Goal: Transaction & Acquisition: Purchase product/service

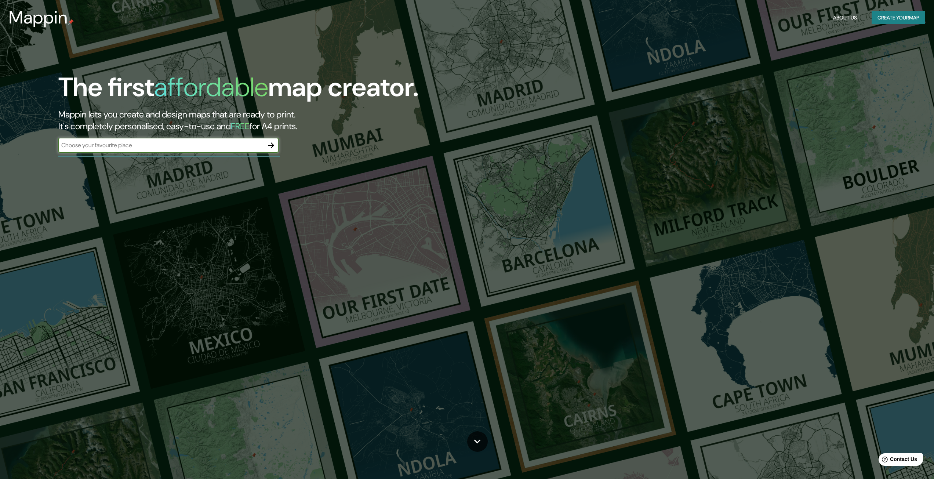
click at [126, 146] on input "text" at bounding box center [160, 145] width 205 height 8
type input "[GEOGRAPHIC_DATA]"
click at [271, 147] on icon "button" at bounding box center [271, 145] width 9 height 9
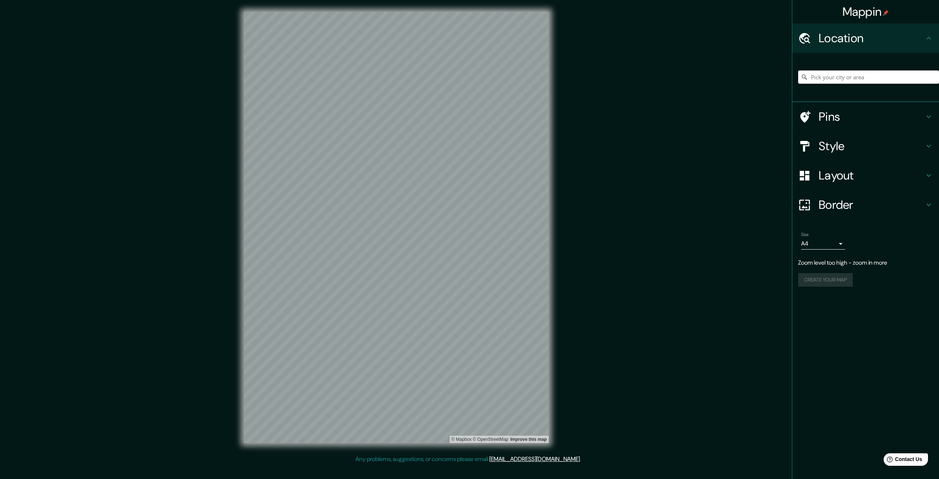
click at [931, 142] on icon at bounding box center [928, 146] width 9 height 9
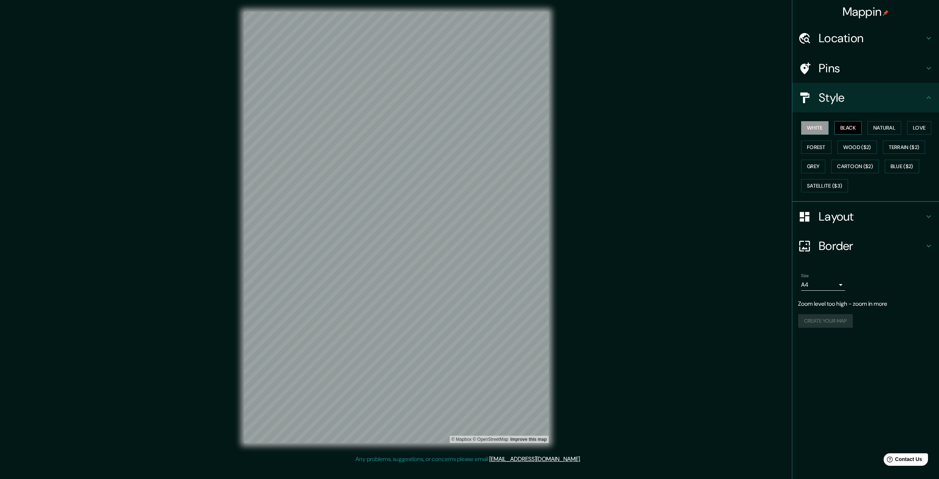
click at [848, 125] on button "Black" at bounding box center [849, 128] width 28 height 14
click at [885, 127] on button "Natural" at bounding box center [885, 128] width 34 height 14
click at [915, 124] on button "Love" at bounding box center [919, 128] width 24 height 14
click at [820, 143] on button "Forest" at bounding box center [816, 148] width 30 height 14
click at [863, 144] on button "Wood ($2)" at bounding box center [858, 148] width 40 height 14
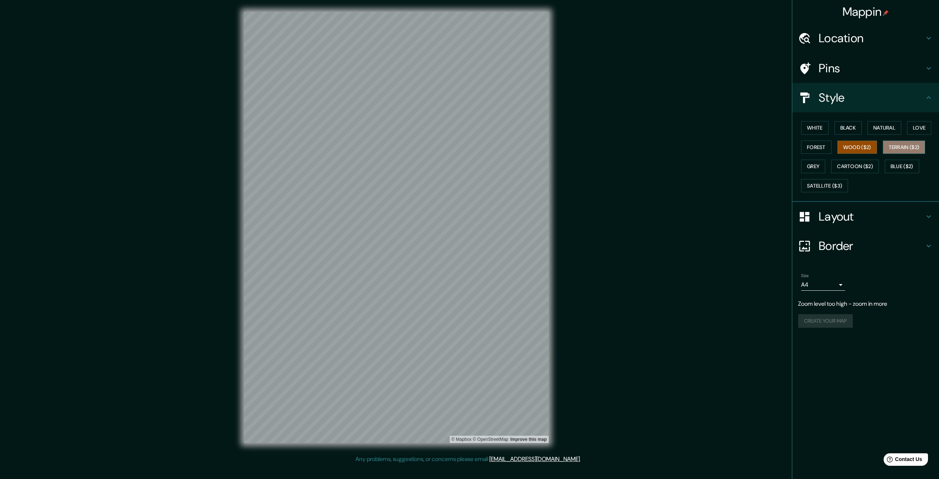
click at [904, 146] on button "Terrain ($2)" at bounding box center [904, 148] width 43 height 14
click at [810, 161] on button "Grey" at bounding box center [813, 167] width 24 height 14
click at [845, 126] on button "Black" at bounding box center [849, 128] width 28 height 14
click at [873, 212] on h4 "Layout" at bounding box center [872, 216] width 106 height 15
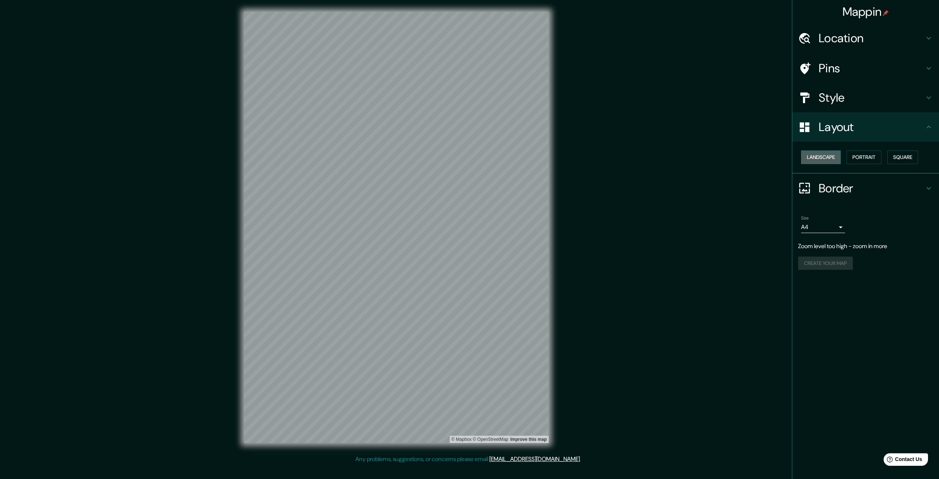
click at [826, 156] on button "Landscape" at bounding box center [821, 157] width 40 height 14
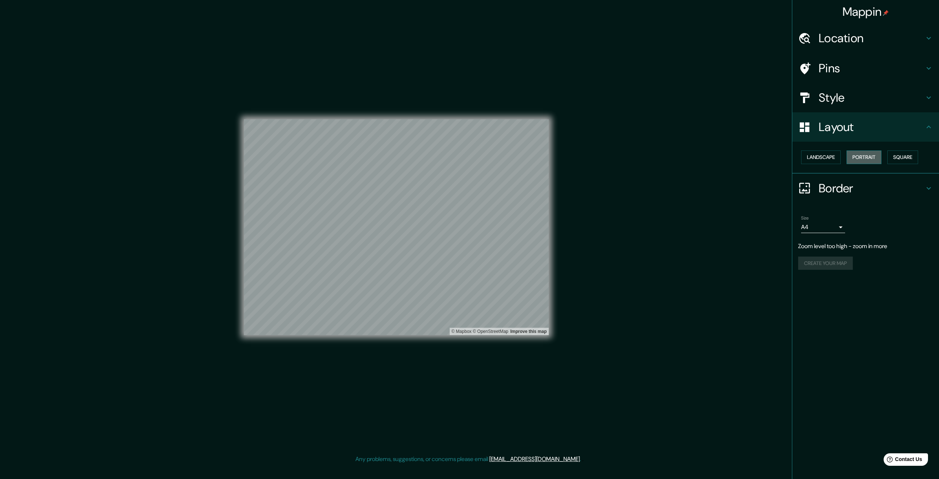
click at [871, 156] on button "Portrait" at bounding box center [864, 157] width 35 height 14
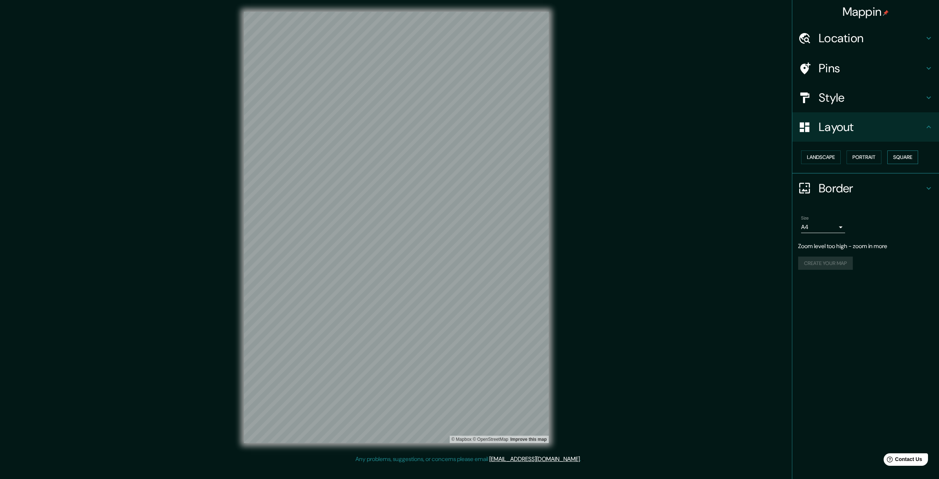
click at [913, 154] on button "Square" at bounding box center [902, 157] width 31 height 14
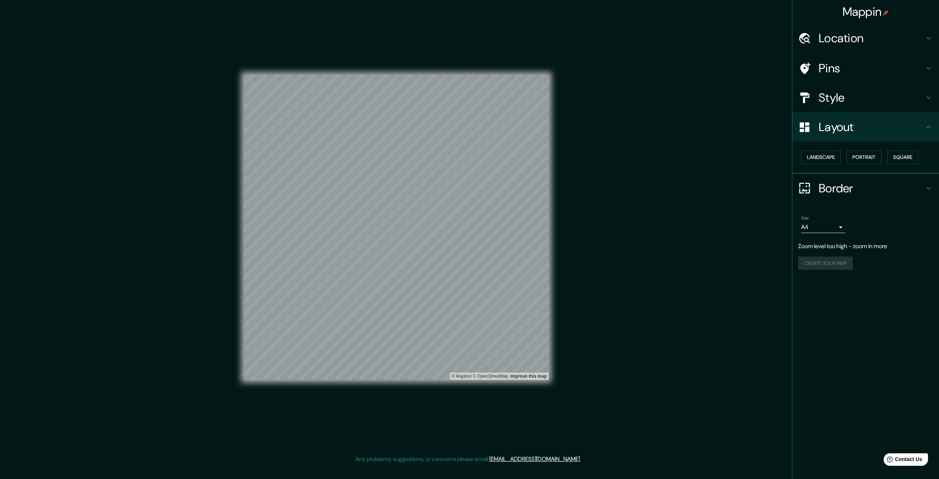
click at [873, 43] on h4 "Location" at bounding box center [872, 38] width 106 height 15
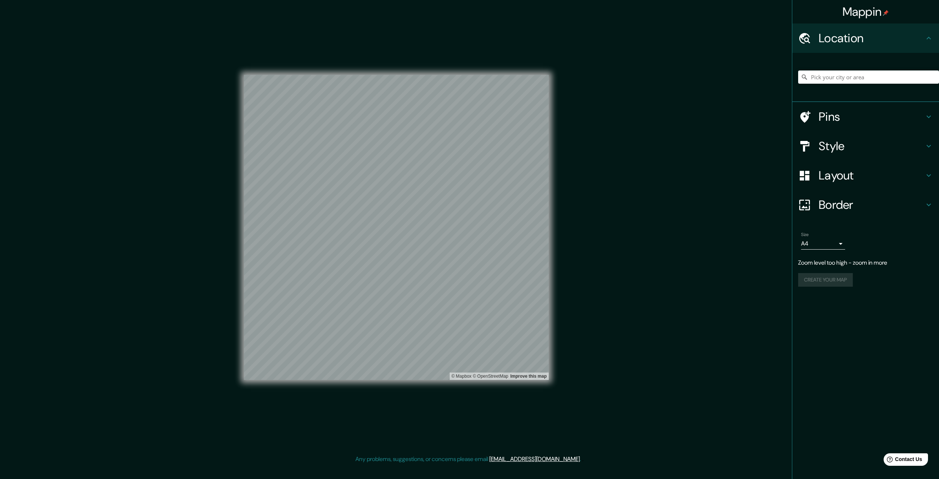
click at [868, 111] on h4 "Pins" at bounding box center [872, 116] width 106 height 15
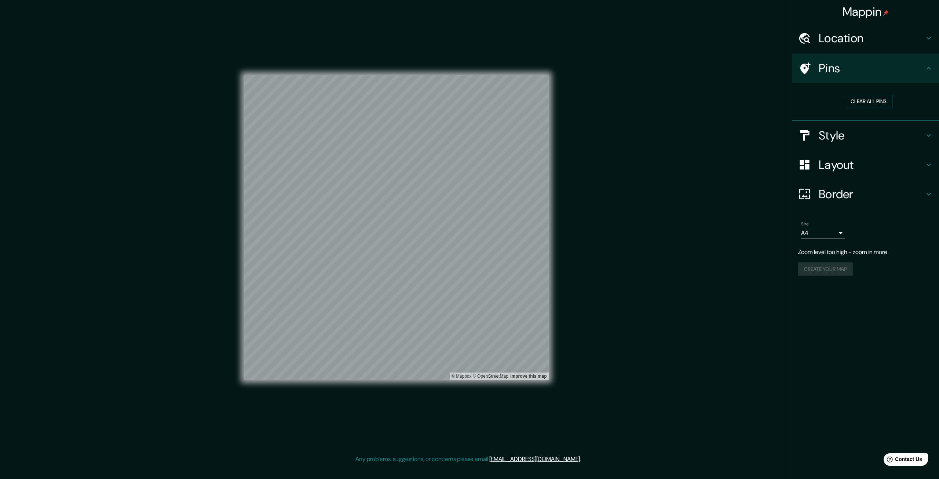
click at [807, 67] on icon at bounding box center [805, 68] width 10 height 12
click at [891, 99] on button "Clear all pins" at bounding box center [869, 102] width 48 height 14
click at [802, 66] on icon at bounding box center [805, 68] width 10 height 12
click at [851, 37] on h4 "Location" at bounding box center [872, 38] width 106 height 15
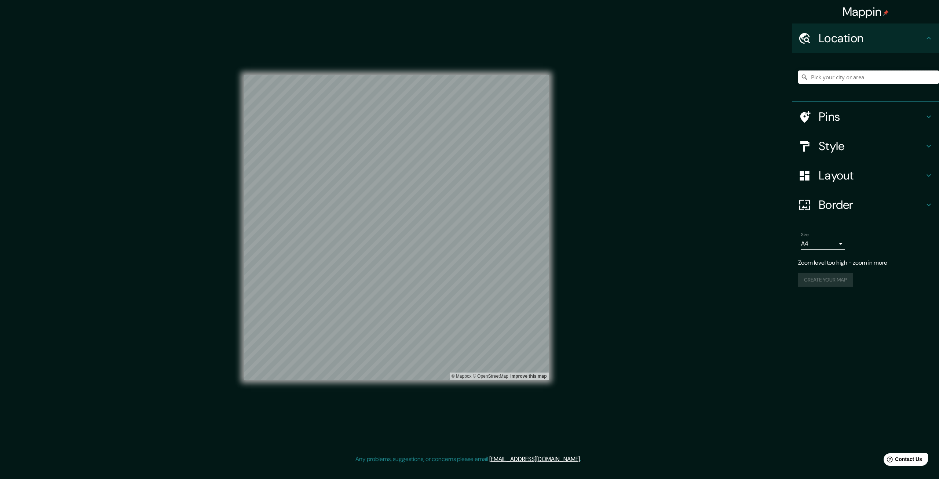
click at [840, 80] on input "Pick your city or area" at bounding box center [868, 76] width 141 height 13
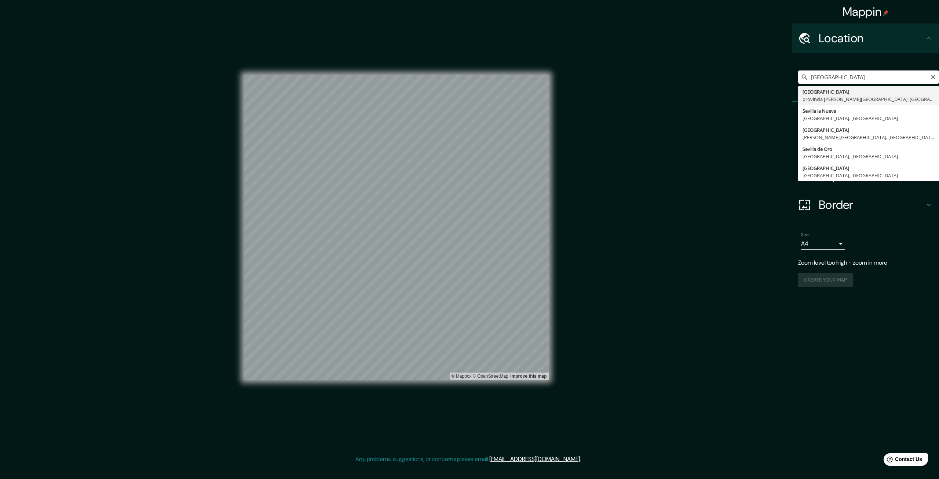
type input "[GEOGRAPHIC_DATA], [GEOGRAPHIC_DATA][PERSON_NAME], [GEOGRAPHIC_DATA]"
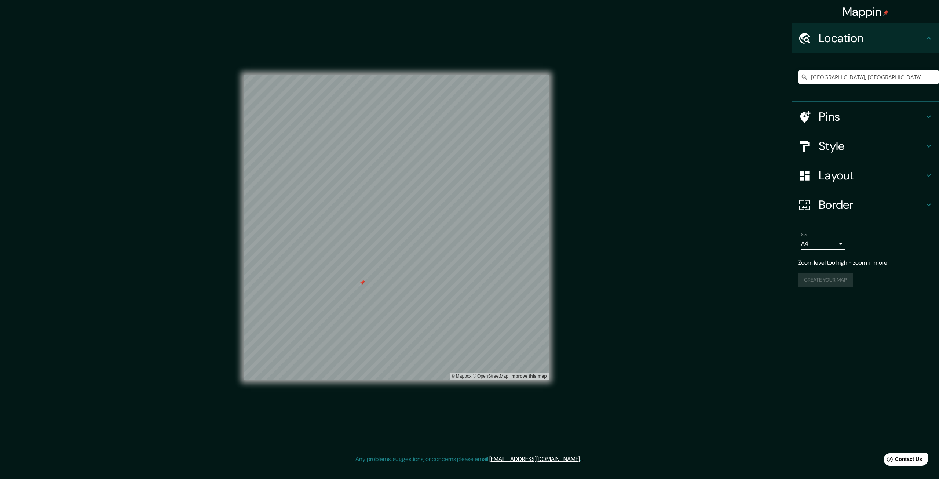
click at [926, 178] on icon at bounding box center [928, 175] width 9 height 9
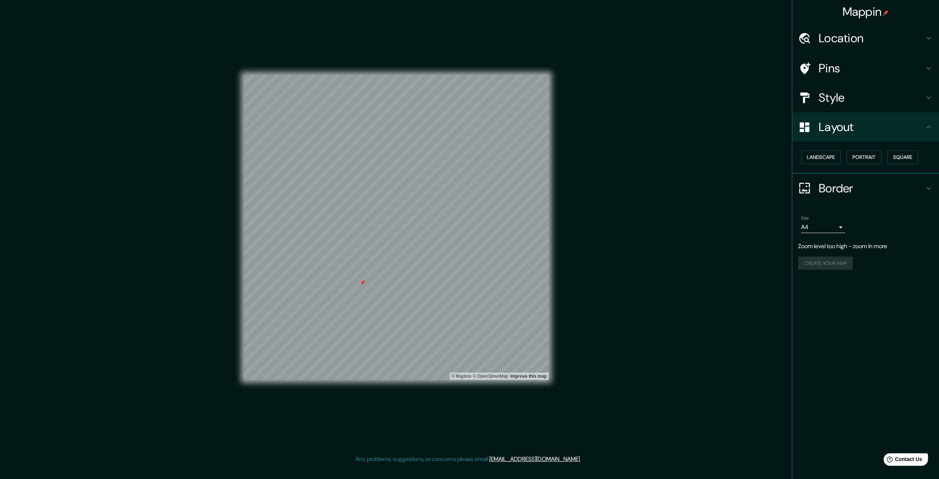
click at [928, 185] on icon at bounding box center [928, 188] width 9 height 9
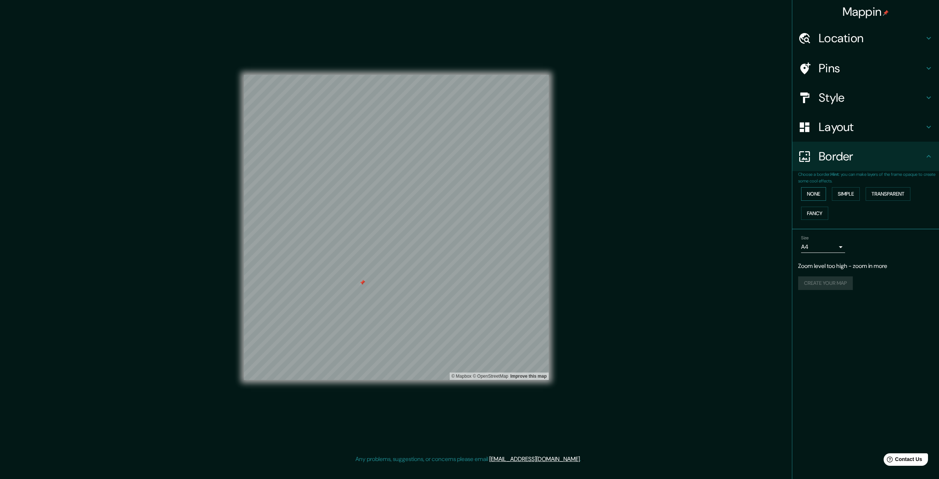
click at [815, 194] on button "None" at bounding box center [813, 194] width 25 height 14
click at [855, 193] on button "Simple" at bounding box center [846, 194] width 28 height 14
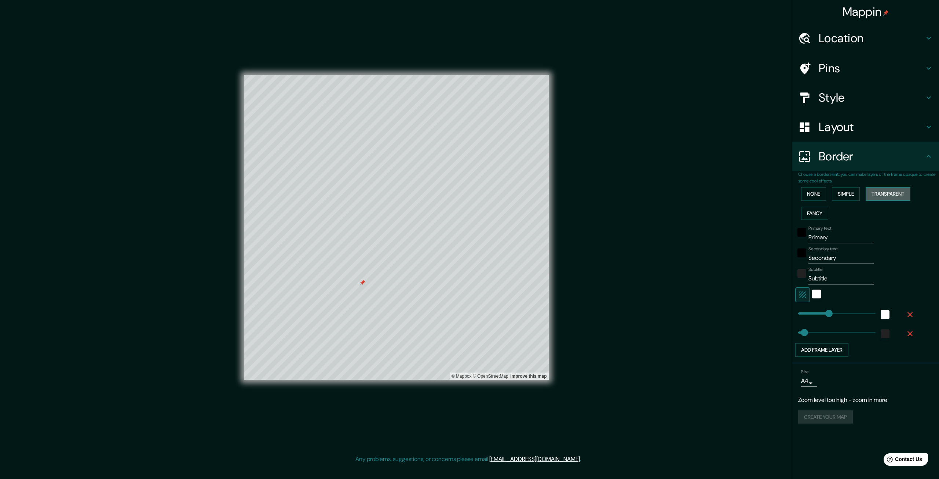
click at [889, 193] on button "Transparent" at bounding box center [888, 194] width 45 height 14
click at [816, 209] on button "Fancy" at bounding box center [814, 214] width 27 height 14
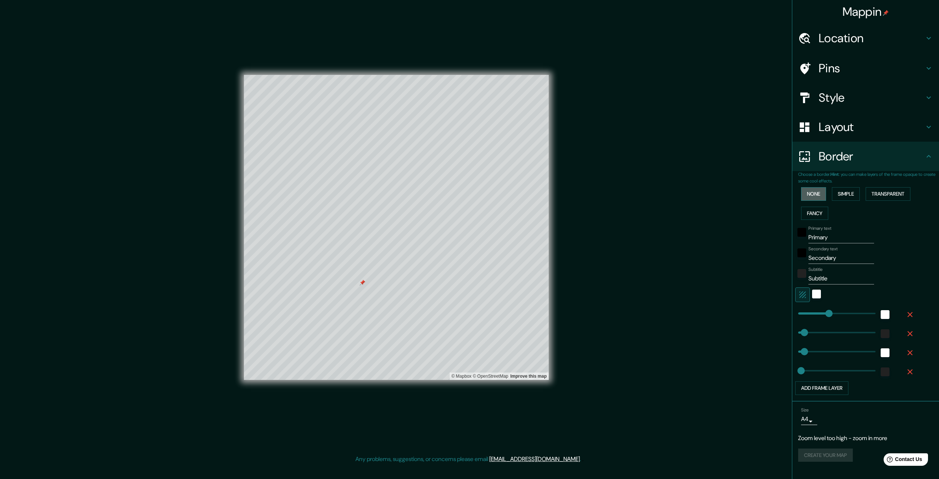
click at [820, 192] on button "None" at bounding box center [813, 194] width 25 height 14
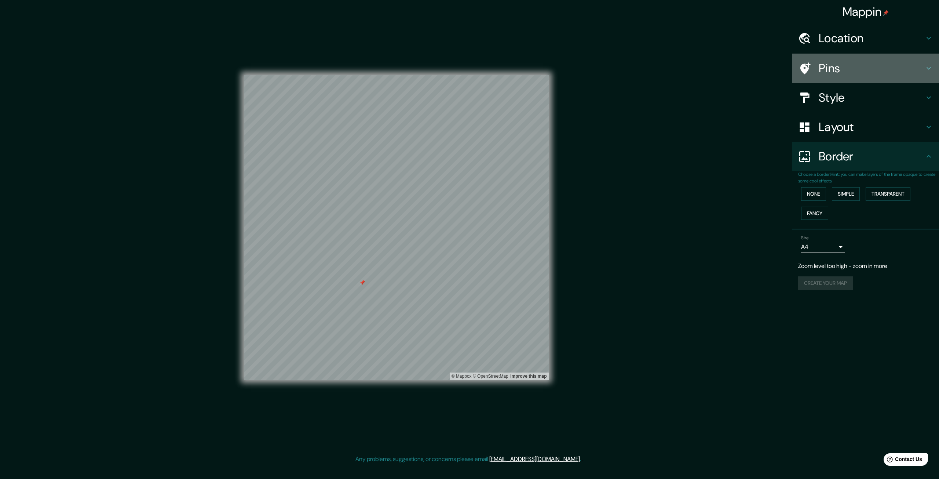
click at [923, 66] on h4 "Pins" at bounding box center [872, 68] width 106 height 15
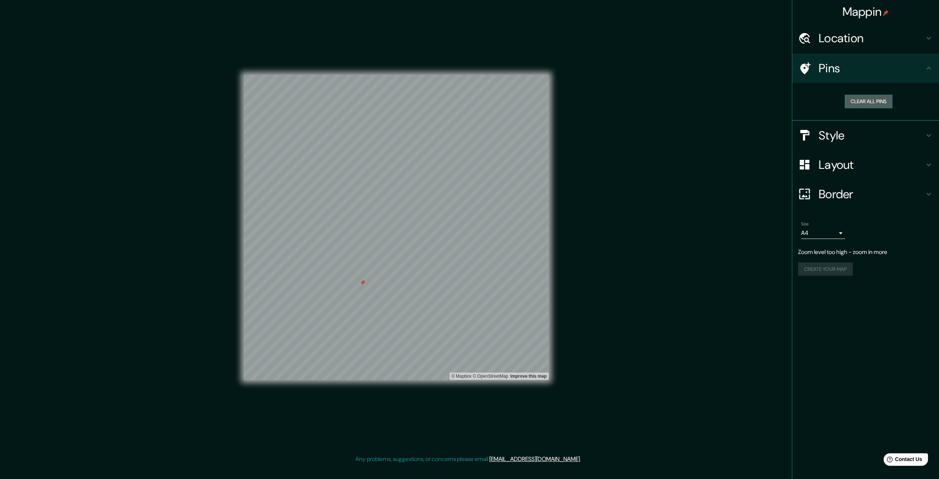
click at [864, 102] on button "Clear all pins" at bounding box center [869, 102] width 48 height 14
click at [861, 130] on h4 "Style" at bounding box center [872, 135] width 106 height 15
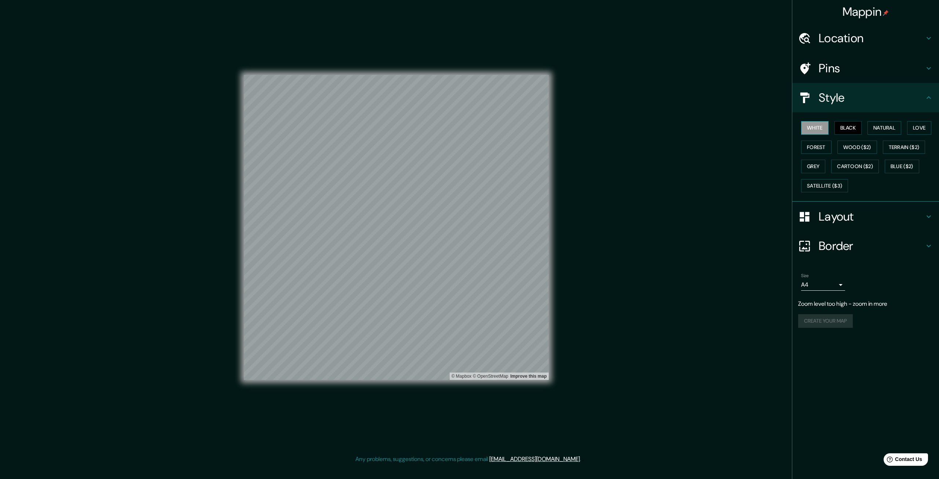
click at [808, 127] on button "White" at bounding box center [815, 128] width 28 height 14
click at [841, 129] on button "Black" at bounding box center [849, 128] width 28 height 14
click at [872, 246] on h4 "Border" at bounding box center [872, 245] width 106 height 15
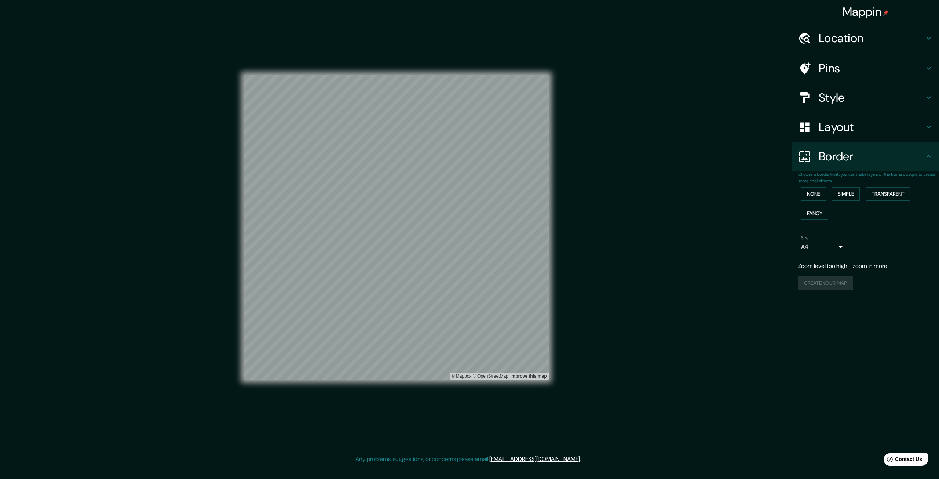
click at [905, 159] on h4 "Border" at bounding box center [872, 156] width 106 height 15
